Goal: Task Accomplishment & Management: Manage account settings

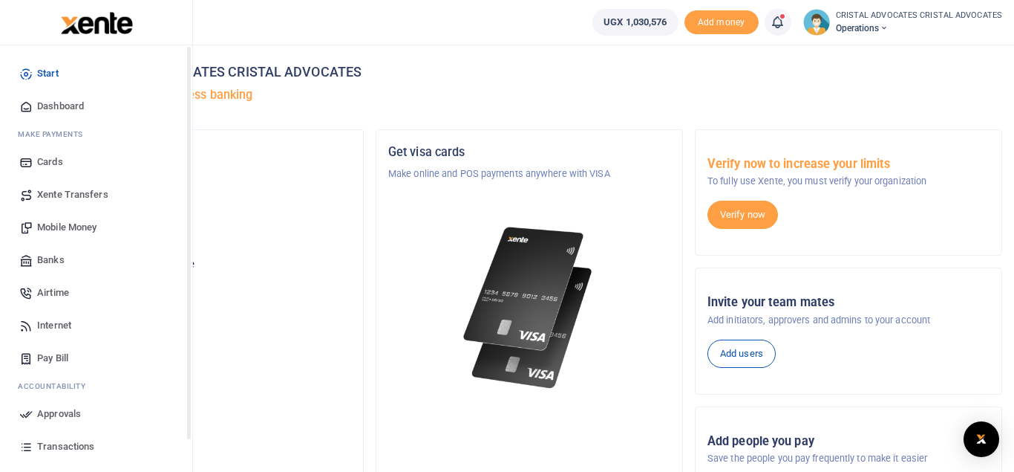
click at [68, 225] on span "Mobile Money" at bounding box center [66, 227] width 59 height 15
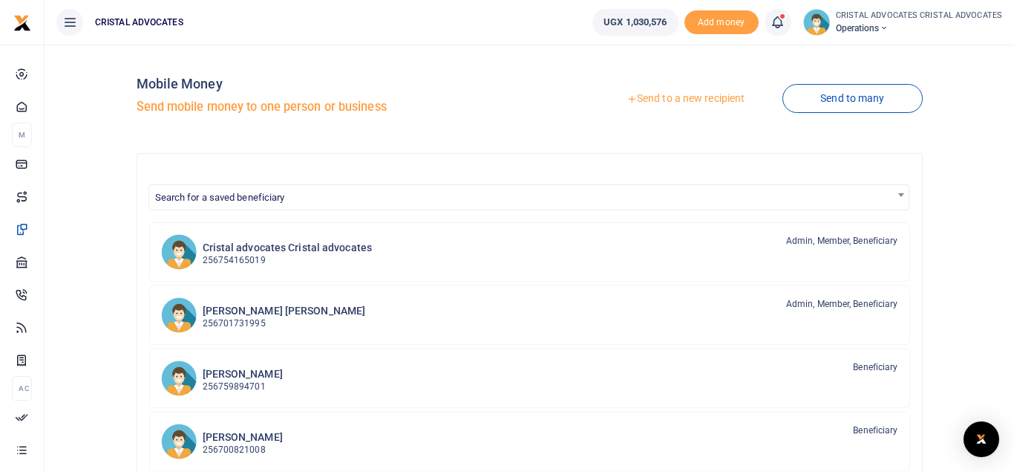
click at [668, 97] on link "Send to a new recipient" at bounding box center [686, 98] width 194 height 27
click at [667, 97] on link "Send to a new recipient" at bounding box center [686, 98] width 194 height 27
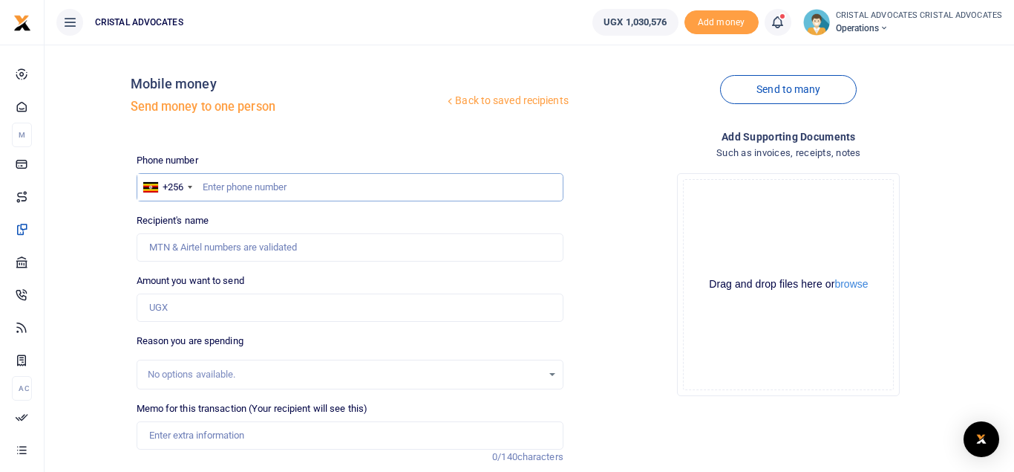
click at [357, 193] on input "text" at bounding box center [350, 187] width 427 height 28
type input "774382862"
type input "[PERSON_NAME]"
type input "774382862"
click at [214, 307] on input "Amount you want to send" at bounding box center [350, 307] width 427 height 28
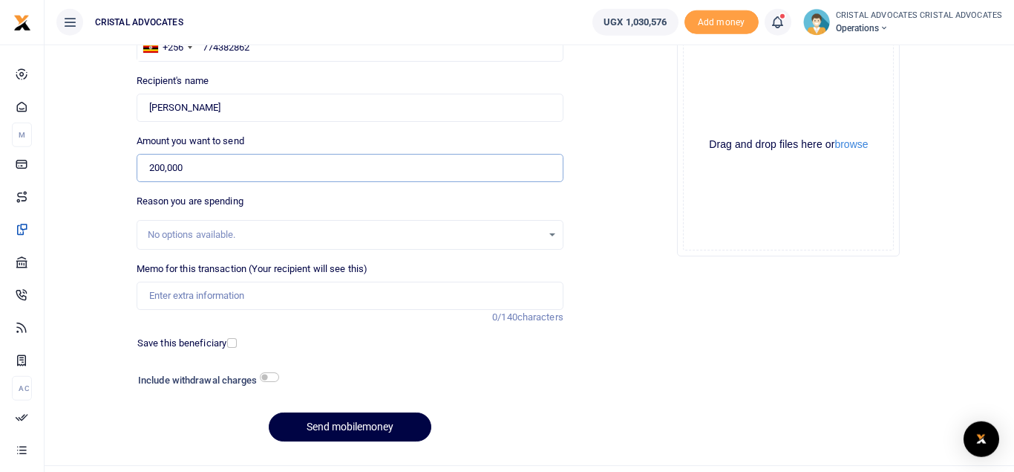
scroll to position [148, 0]
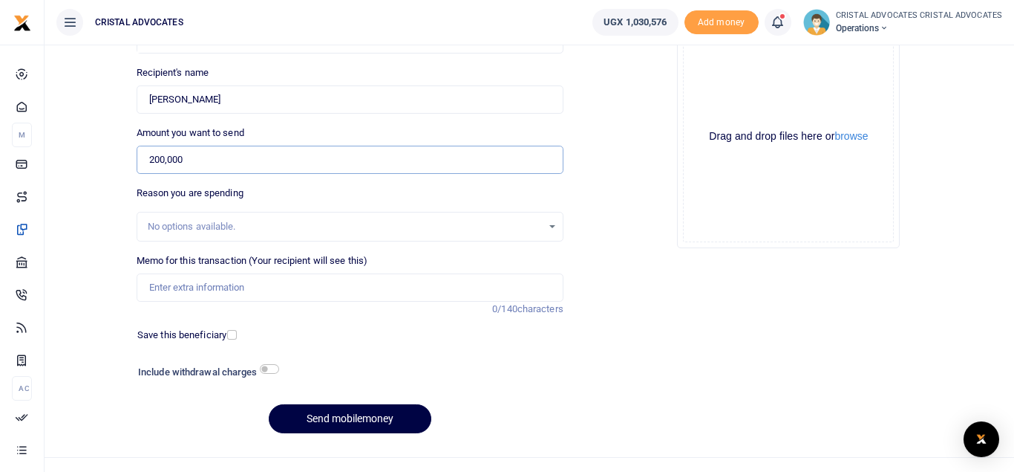
type input "200,000"
click at [269, 368] on input "checkbox" at bounding box center [269, 369] width 19 height 10
checkbox input "true"
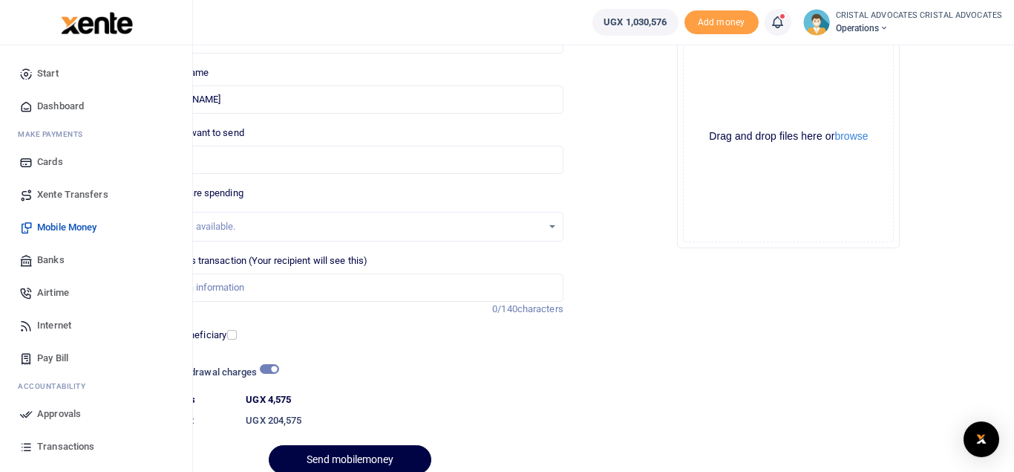
click at [63, 446] on span "Transactions" at bounding box center [65, 446] width 57 height 15
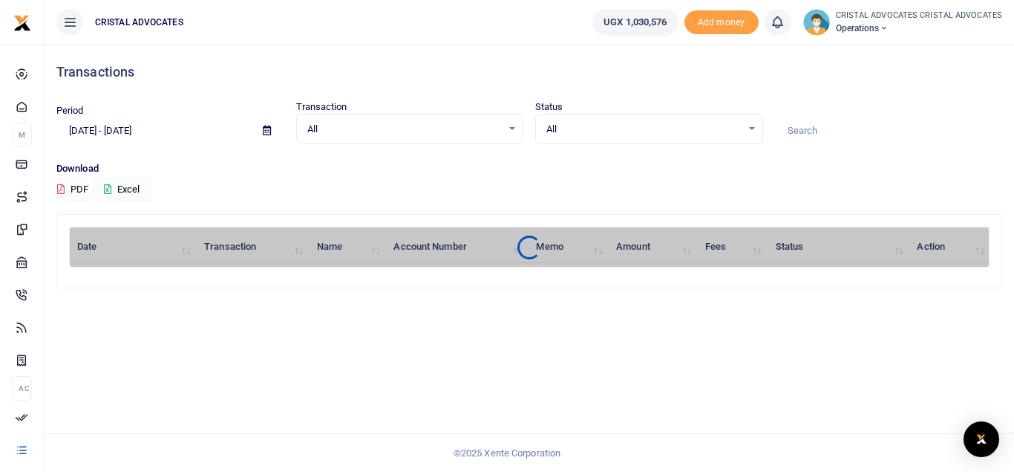
click at [63, 446] on footer "© 2025 Xente Corporation" at bounding box center [507, 452] width 1014 height 39
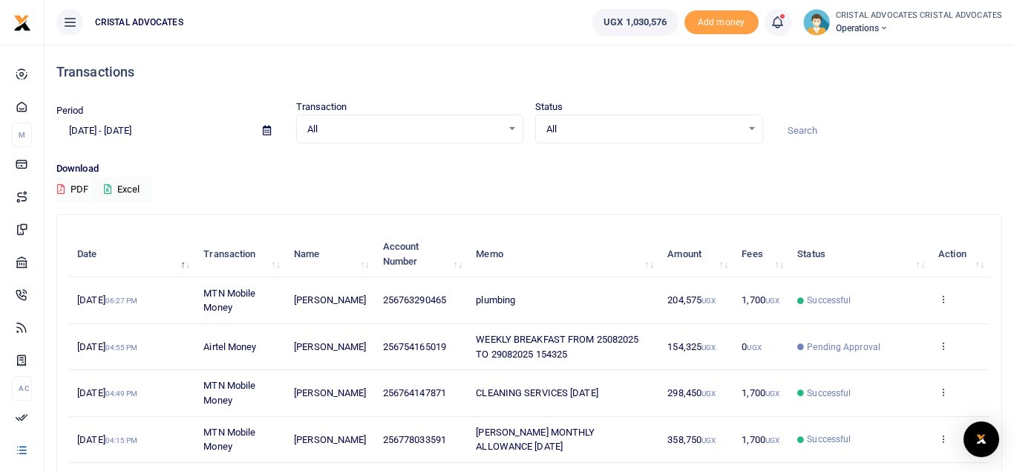
drag, startPoint x: 0, startPoint y: 0, endPoint x: 62, endPoint y: 443, distance: 446.9
click at [62, 443] on body "Start Dashboard M ake Payments Cards Xente Transfers Mobile Money Banks Airtime…" at bounding box center [507, 406] width 1014 height 813
click at [786, 22] on span at bounding box center [786, 22] width 0 height 0
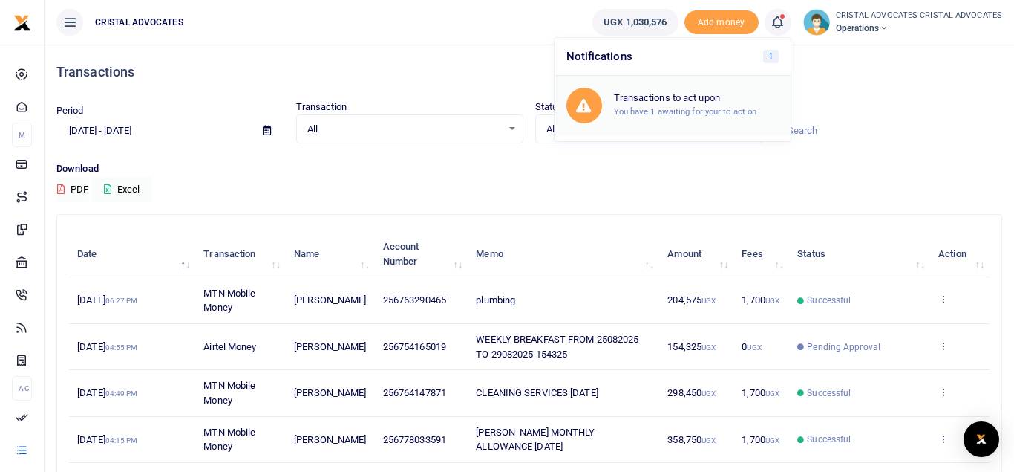
click at [698, 97] on h6 "Transactions to act upon" at bounding box center [696, 98] width 165 height 12
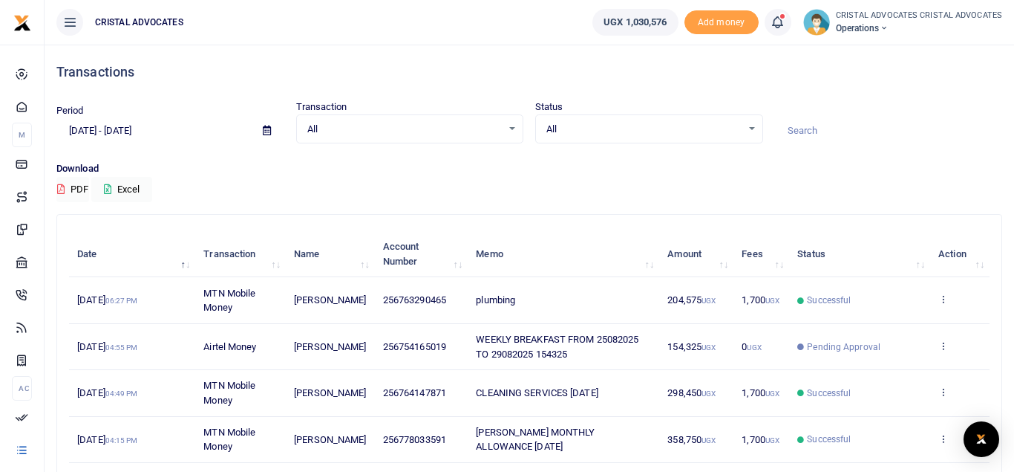
click at [783, 19] on icon at bounding box center [777, 22] width 15 height 16
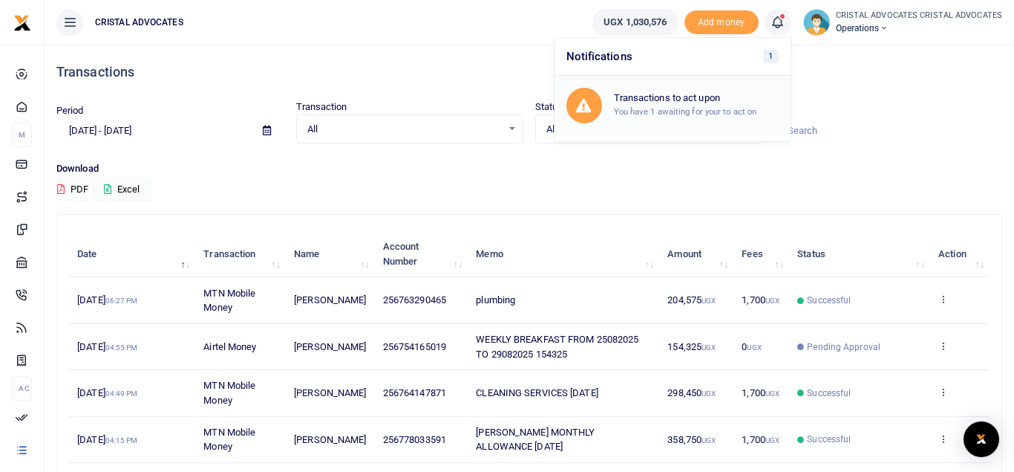
click at [697, 94] on h6 "Transactions to act upon" at bounding box center [696, 98] width 165 height 12
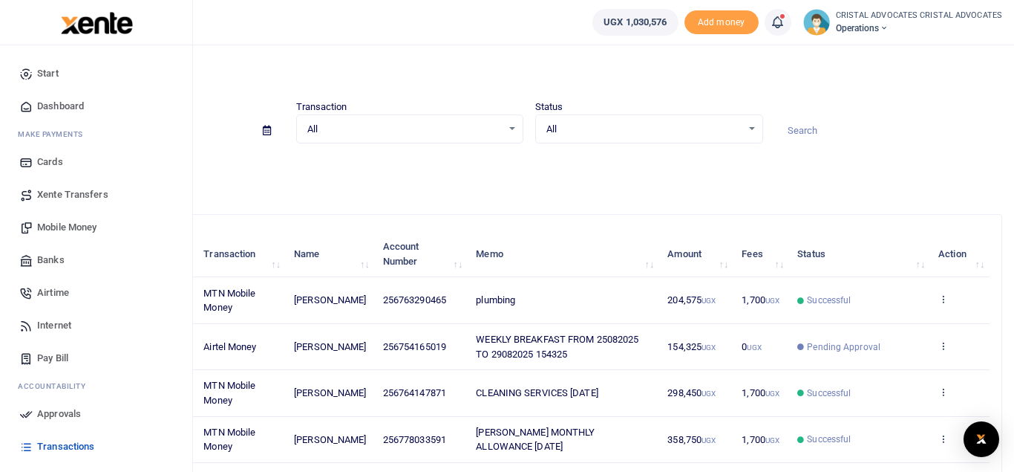
click at [45, 419] on span "Approvals" at bounding box center [59, 413] width 44 height 15
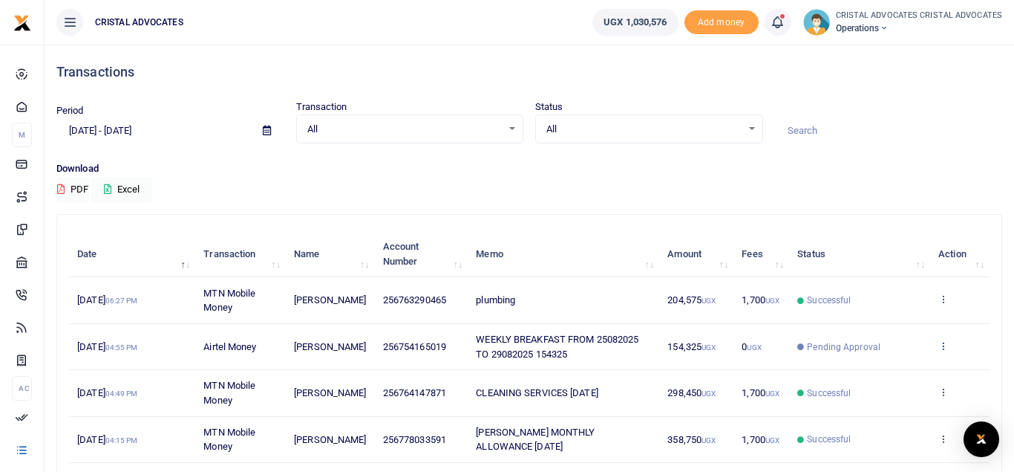
click at [939, 342] on icon at bounding box center [944, 345] width 10 height 10
click at [867, 402] on link "Send again" at bounding box center [888, 404] width 117 height 21
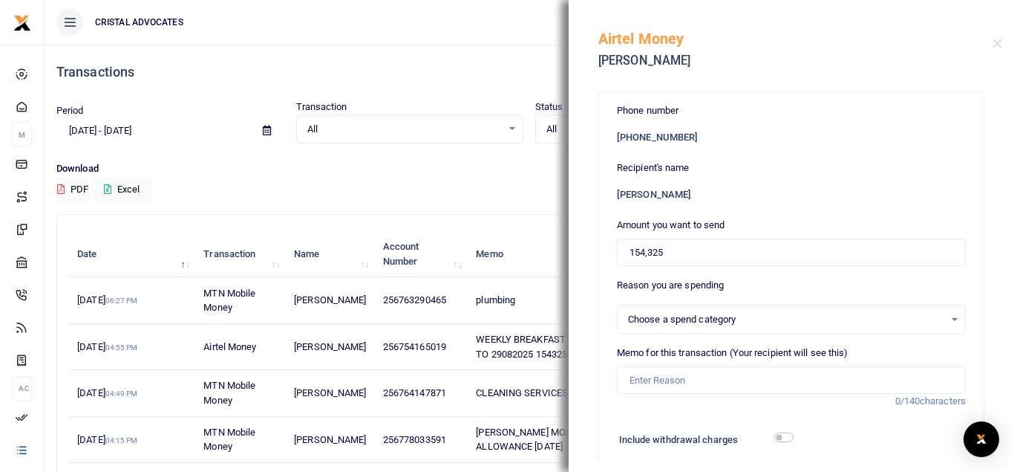
select select
click at [1002, 39] on div "Airtel Money Beatrice Tuhaise" at bounding box center [792, 41] width 446 height 82
click at [994, 43] on button "Close" at bounding box center [998, 44] width 10 height 10
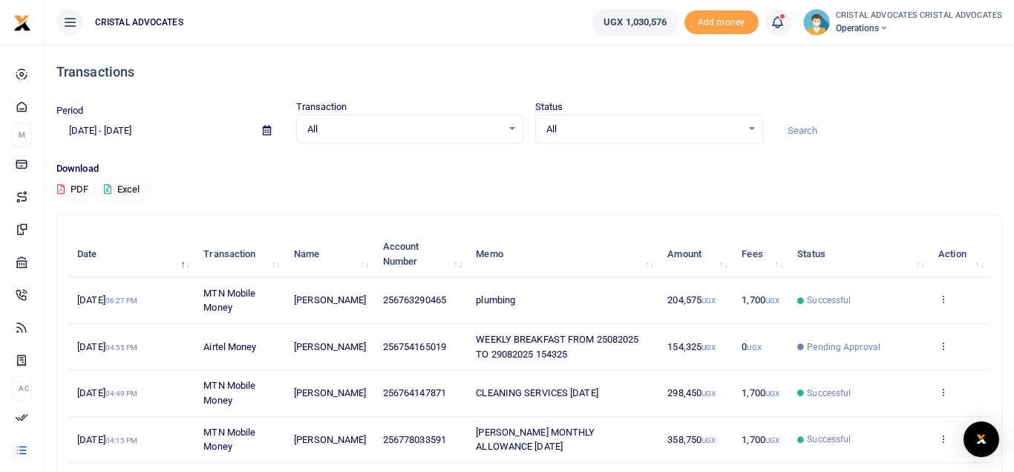
click at [792, 17] on link at bounding box center [778, 22] width 27 height 27
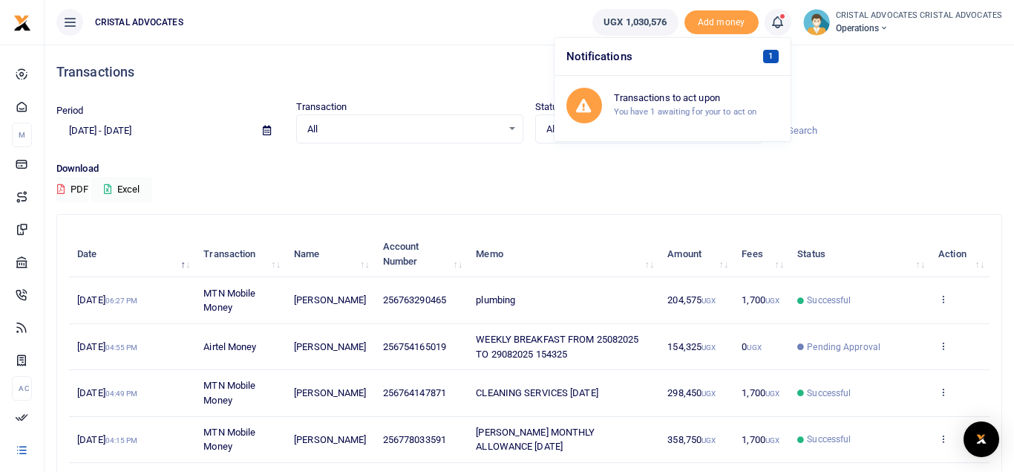
click at [772, 52] on span "1" at bounding box center [771, 56] width 16 height 13
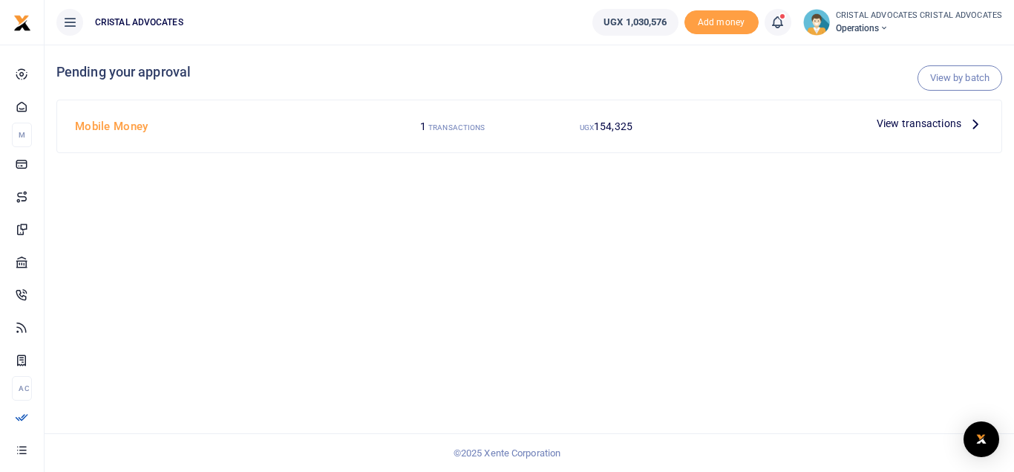
click at [930, 120] on span "View transactions" at bounding box center [919, 123] width 85 height 16
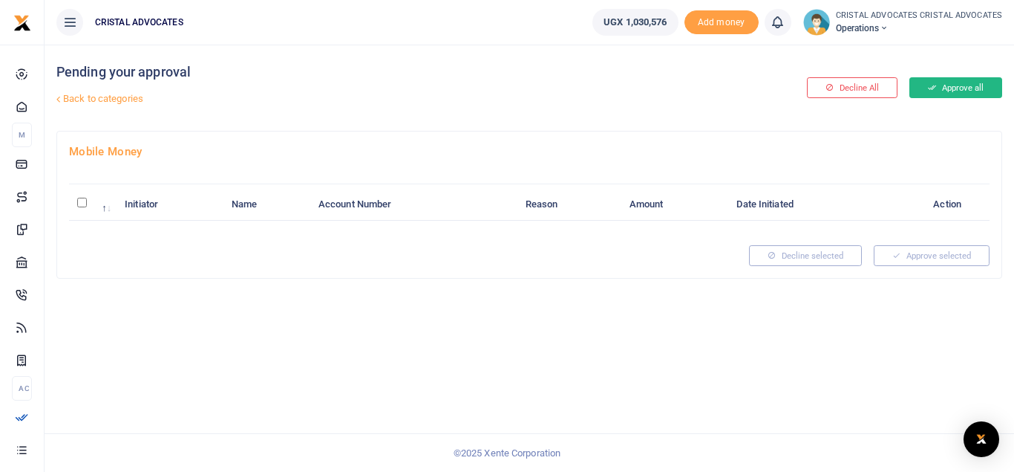
click at [947, 85] on button "Approve all" at bounding box center [956, 87] width 93 height 21
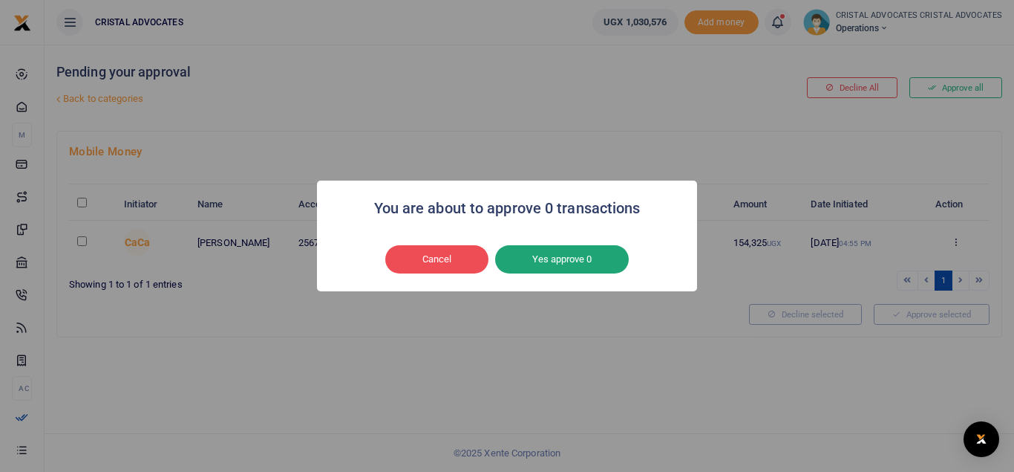
click at [581, 247] on button "Yes approve 0" at bounding box center [562, 259] width 134 height 28
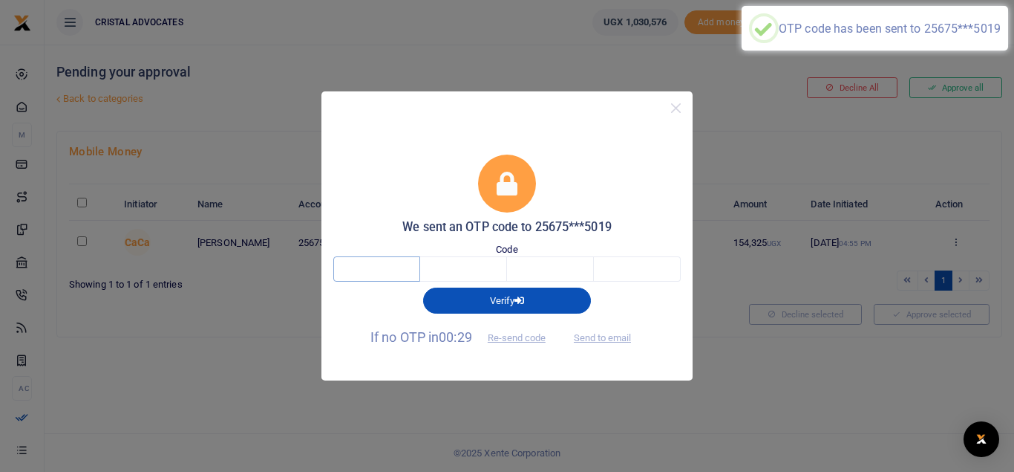
click at [391, 275] on input "text" at bounding box center [376, 268] width 87 height 25
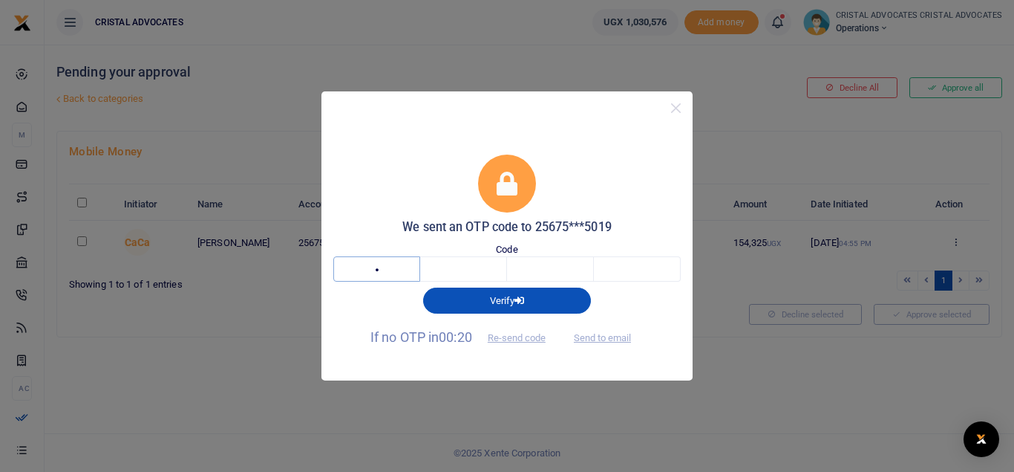
type input "7"
type input "0"
type input "1"
type input "4"
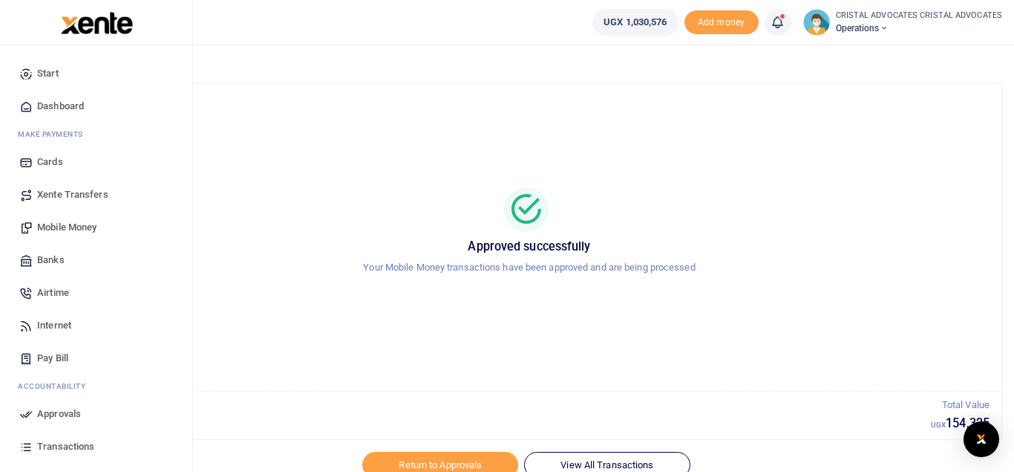
click at [56, 231] on span "Mobile Money" at bounding box center [66, 227] width 59 height 15
click at [75, 449] on span "Transactions" at bounding box center [65, 446] width 57 height 15
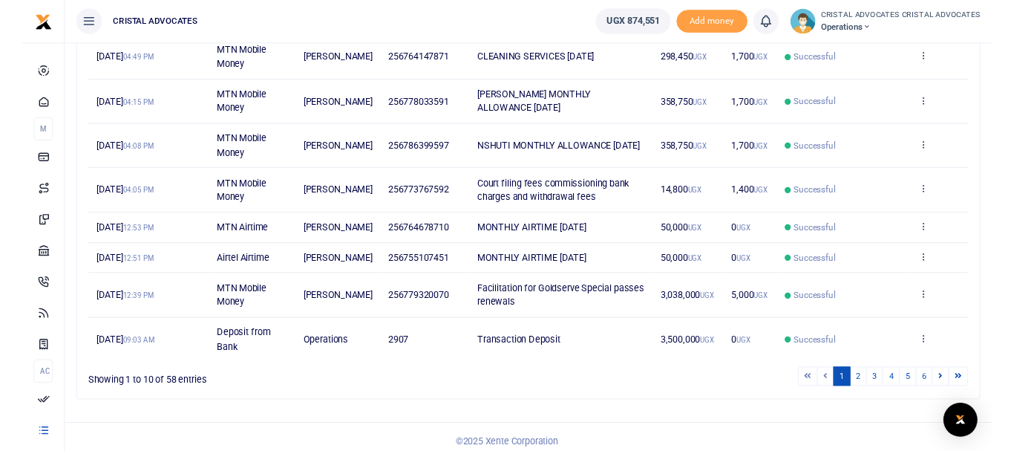
scroll to position [342, 0]
